Goal: Information Seeking & Learning: Understand process/instructions

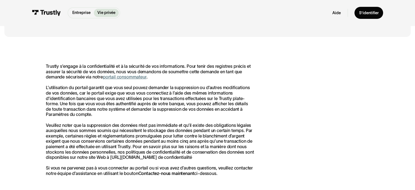
click at [134, 77] on link "portail consommateur" at bounding box center [125, 76] width 44 height 5
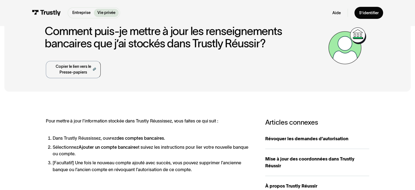
scroll to position [55, 0]
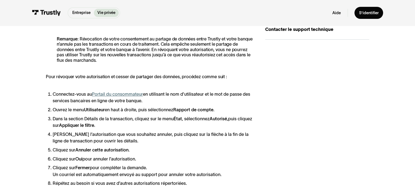
scroll to position [164, 0]
